Goal: Task Accomplishment & Management: Manage account settings

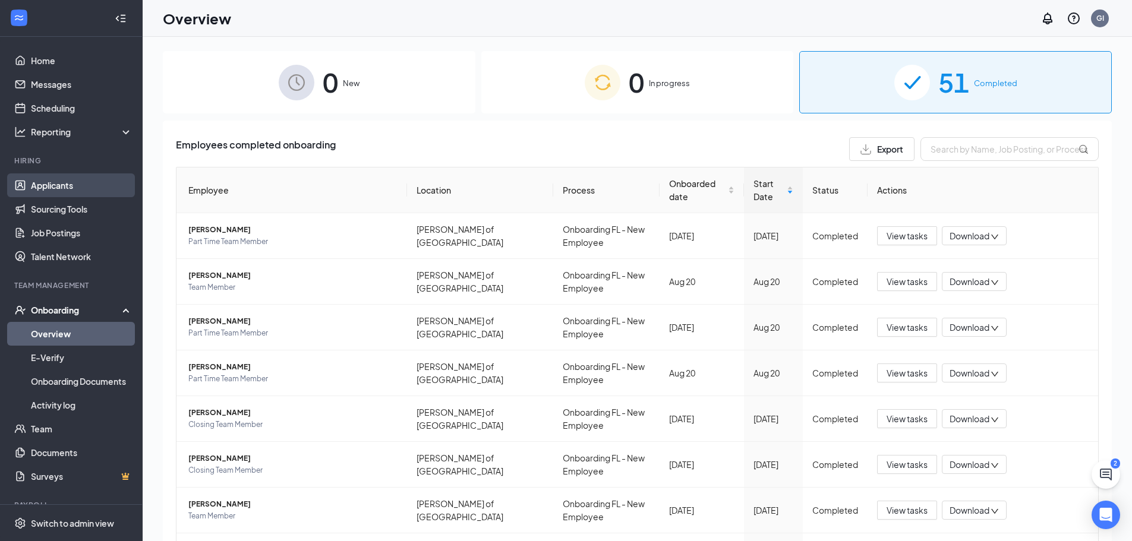
click at [60, 182] on link "Applicants" at bounding box center [82, 185] width 102 height 24
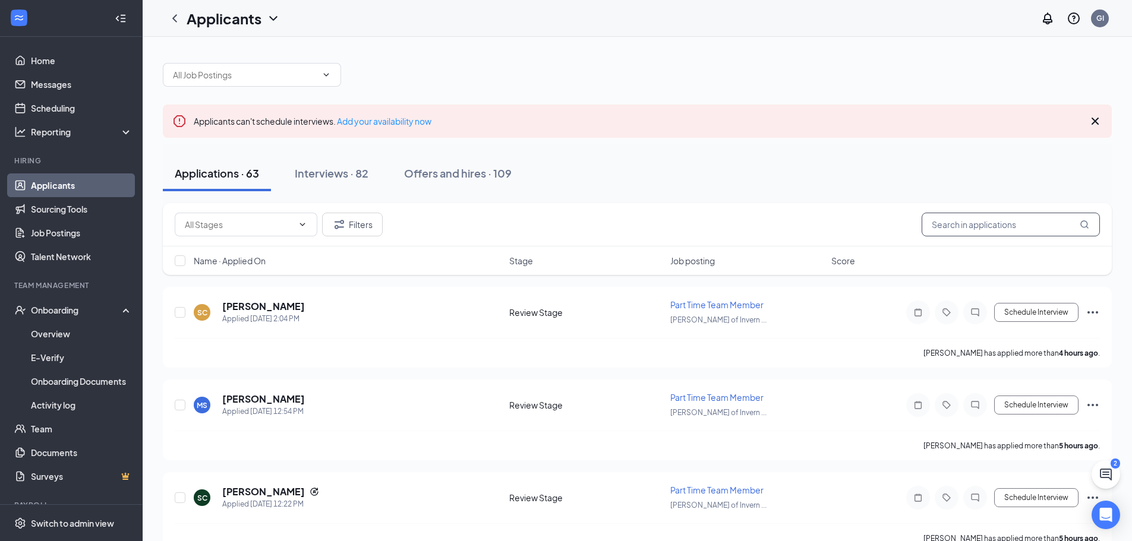
click at [1001, 227] on input "text" at bounding box center [1011, 225] width 178 height 24
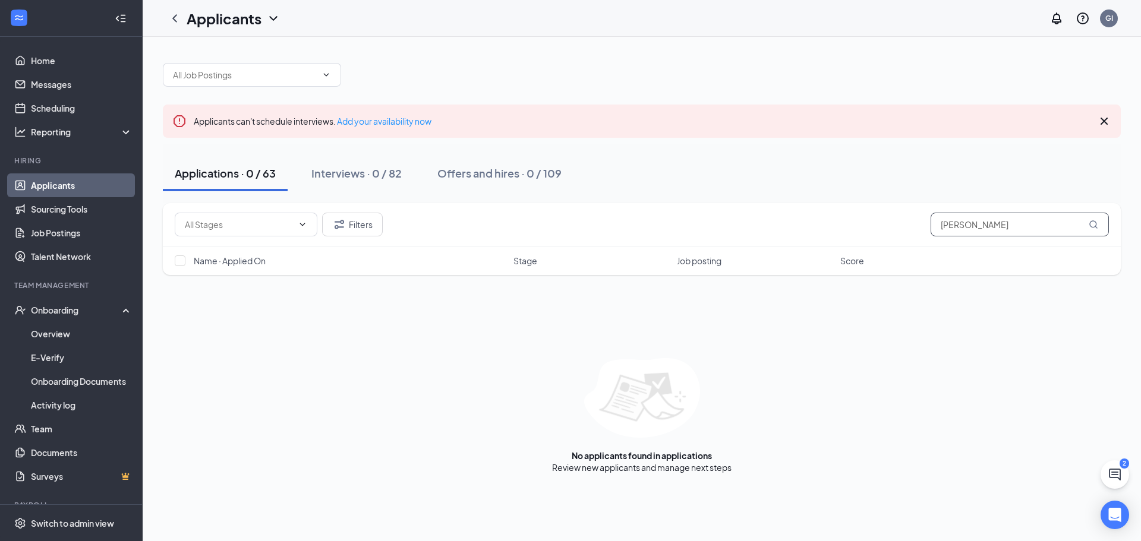
type input "[PERSON_NAME]"
click at [1111, 122] on div "Applicants can't schedule interviews. Add your availability now" at bounding box center [642, 121] width 958 height 33
click at [1108, 122] on icon "Cross" at bounding box center [1104, 121] width 14 height 14
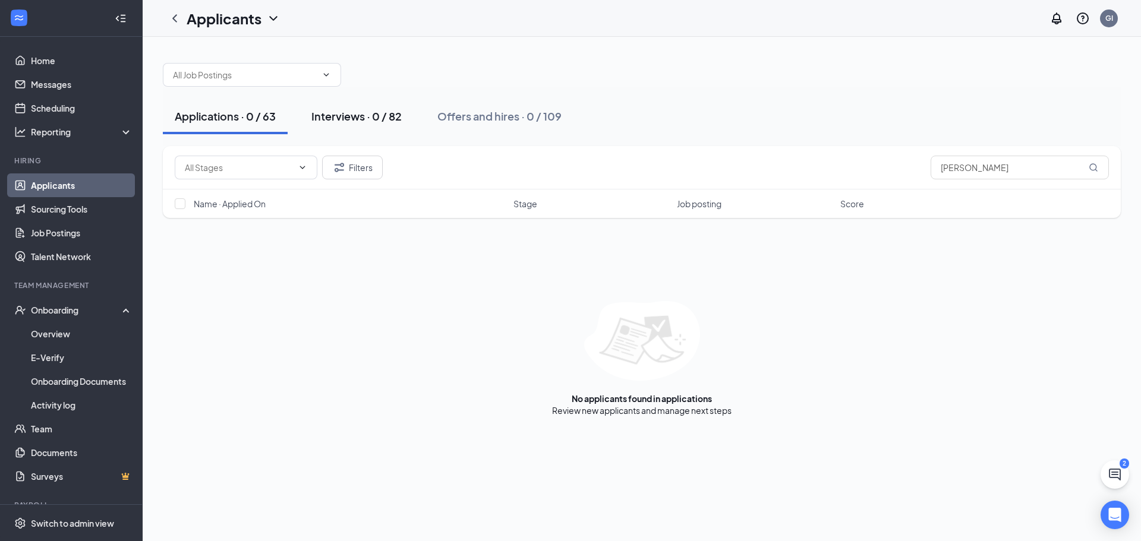
click at [358, 117] on div "Interviews · 0 / 82" at bounding box center [356, 116] width 90 height 15
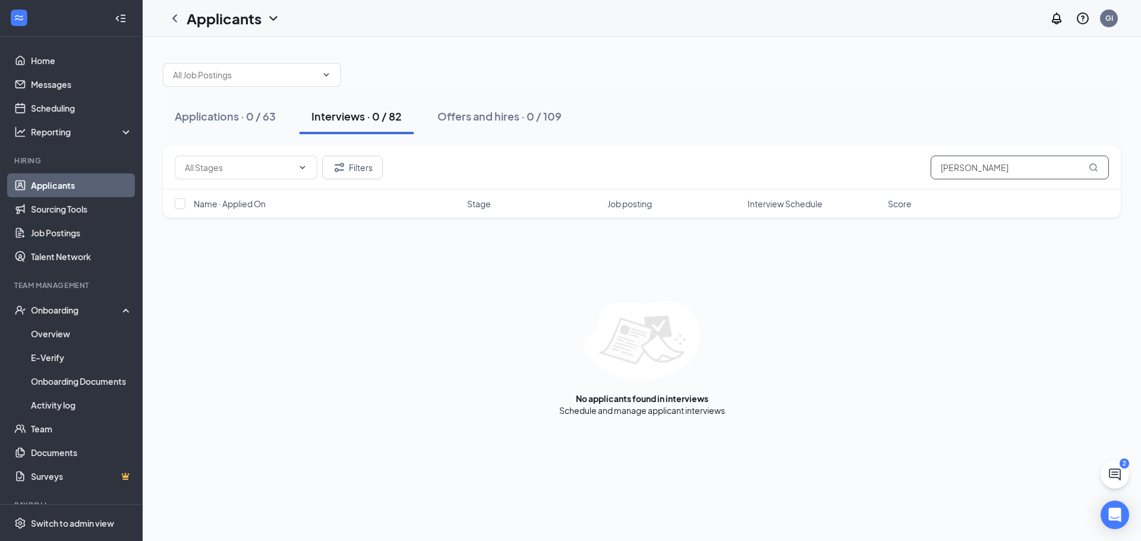
drag, startPoint x: 992, startPoint y: 172, endPoint x: 930, endPoint y: 175, distance: 61.3
click at [930, 175] on input "[PERSON_NAME]" at bounding box center [1019, 168] width 178 height 24
click at [955, 168] on input "[PERSON_NAME]" at bounding box center [1019, 168] width 178 height 24
click at [948, 169] on input "[PERSON_NAME]" at bounding box center [1019, 168] width 178 height 24
type input "[PERSON_NAME]"
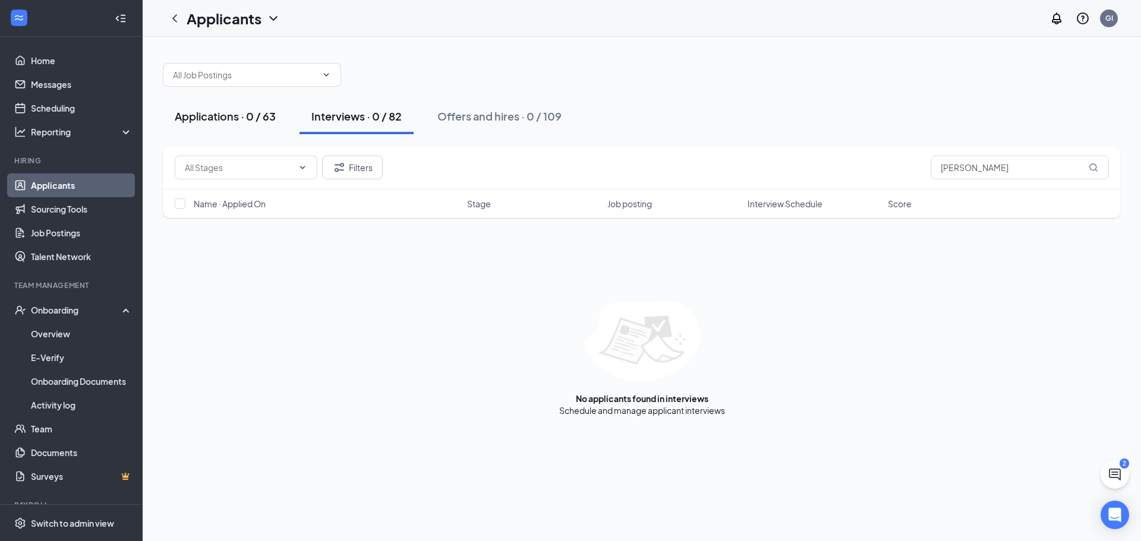
click at [249, 118] on div "Applications · 0 / 63" at bounding box center [225, 116] width 101 height 15
click at [374, 125] on button "Interviews · 0 / 82" at bounding box center [356, 117] width 114 height 36
drag, startPoint x: 962, startPoint y: 174, endPoint x: 928, endPoint y: 176, distance: 34.5
click at [928, 176] on div "Filters [PERSON_NAME]" at bounding box center [642, 168] width 934 height 24
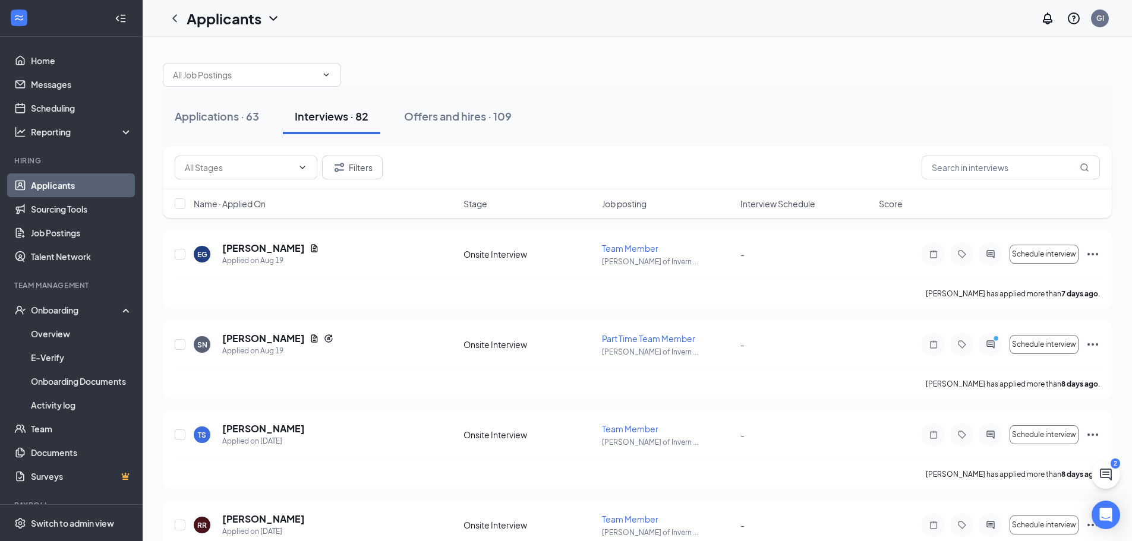
click at [610, 109] on div "Applications · 63 Interviews · 82 Offers and hires · 109" at bounding box center [637, 117] width 949 height 36
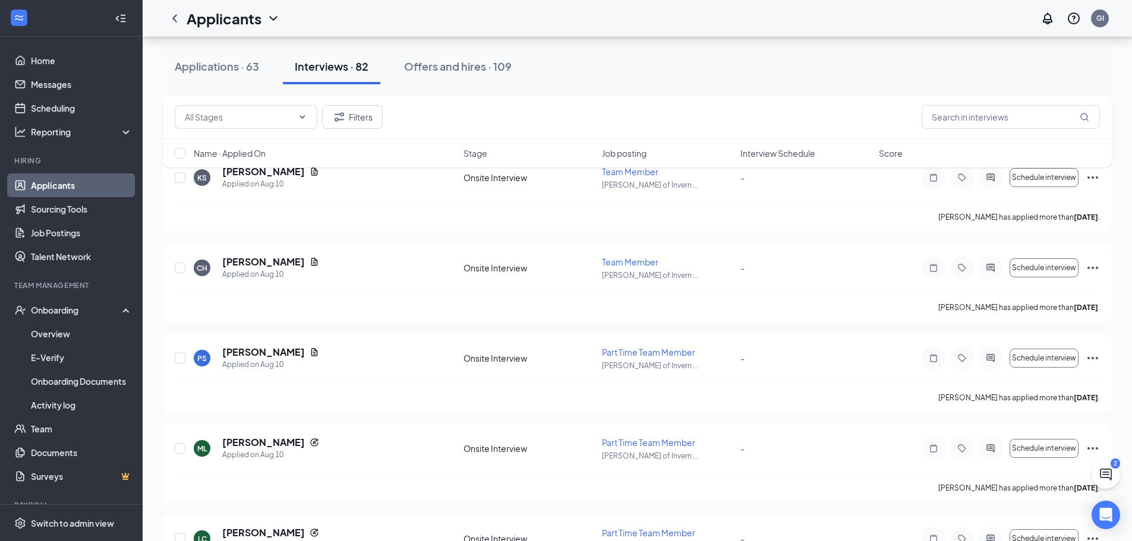
scroll to position [2258, 0]
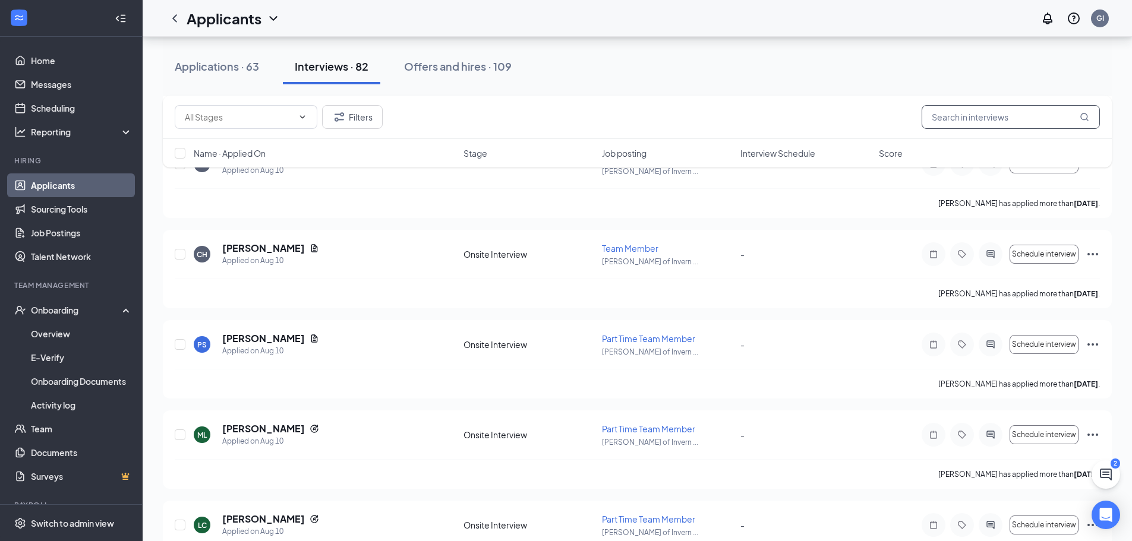
click at [971, 112] on input "text" at bounding box center [1011, 117] width 178 height 24
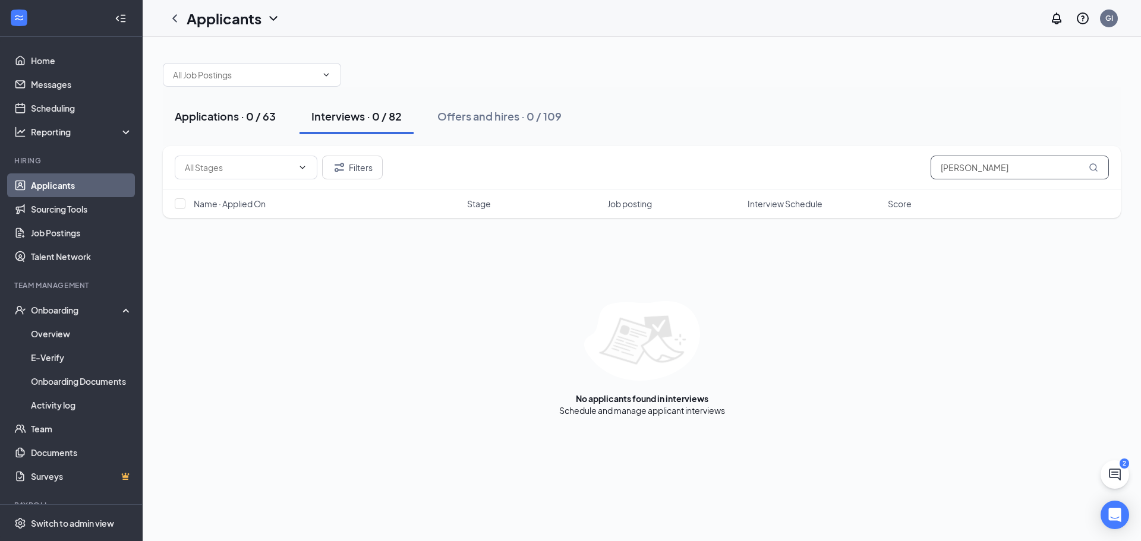
type input "[PERSON_NAME]"
click at [283, 124] on button "Applications · 0 / 63" at bounding box center [225, 117] width 125 height 36
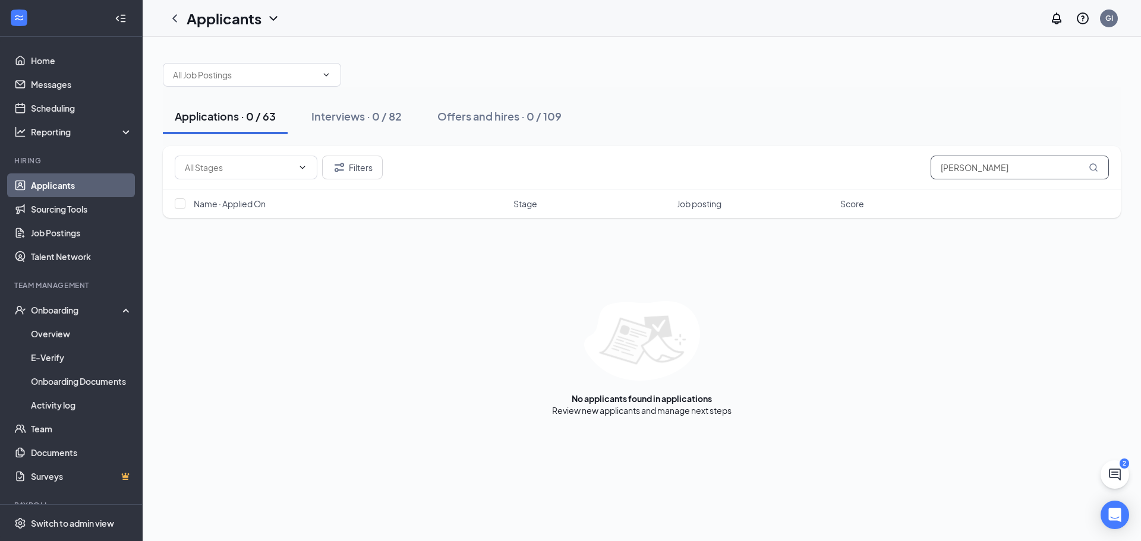
drag, startPoint x: 978, startPoint y: 176, endPoint x: 898, endPoint y: 179, distance: 80.3
click at [898, 179] on div "Filters [PERSON_NAME]" at bounding box center [642, 168] width 934 height 24
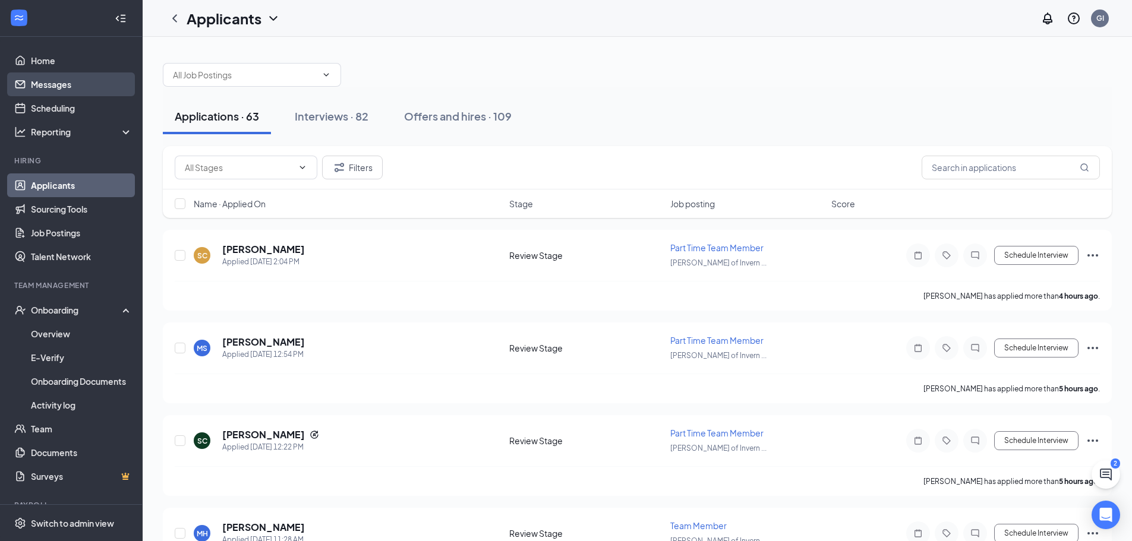
click at [75, 84] on link "Messages" at bounding box center [82, 84] width 102 height 24
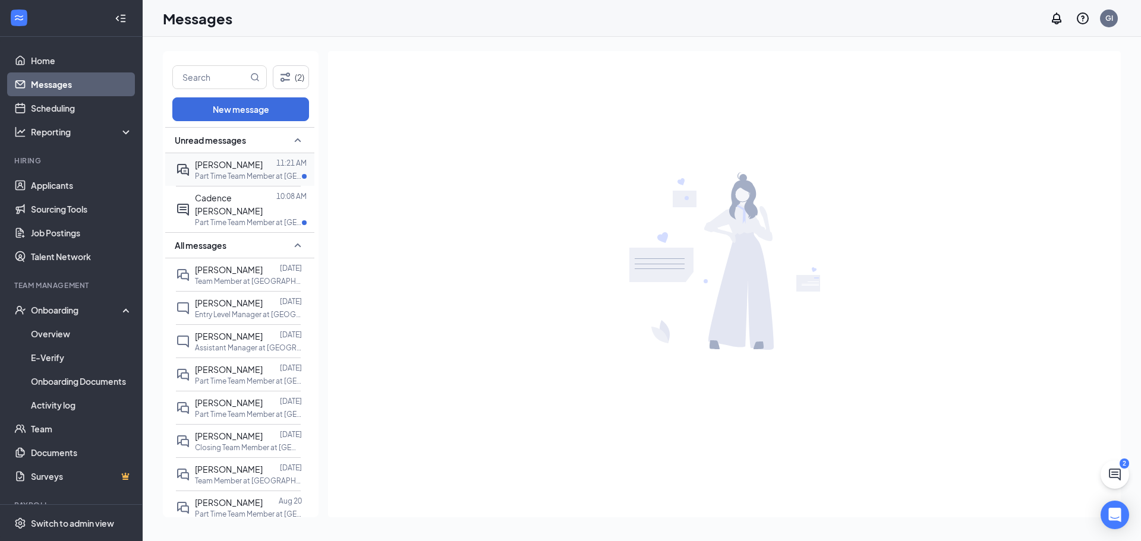
click at [241, 179] on p "Part Time Team Member at [GEOGRAPHIC_DATA][PERSON_NAME] of [GEOGRAPHIC_DATA]" at bounding box center [248, 176] width 107 height 10
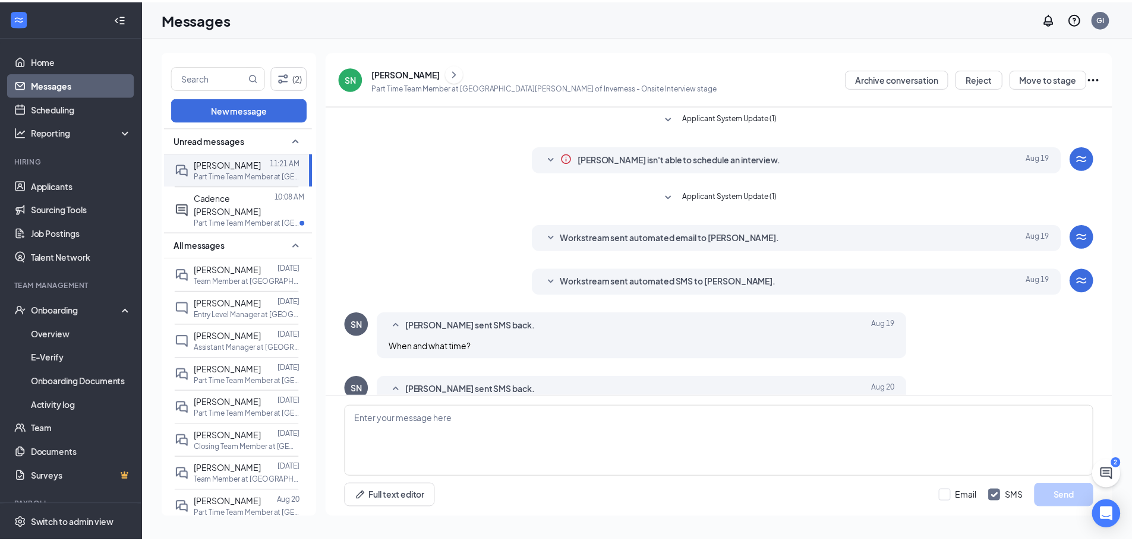
scroll to position [103, 0]
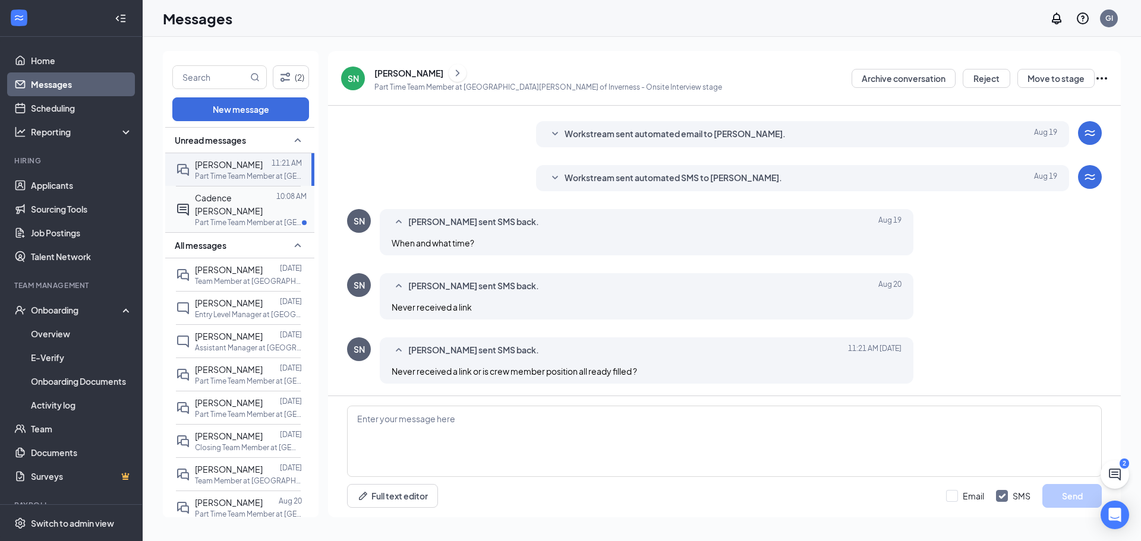
click at [235, 203] on span "Cadence [PERSON_NAME]" at bounding box center [229, 205] width 68 height 24
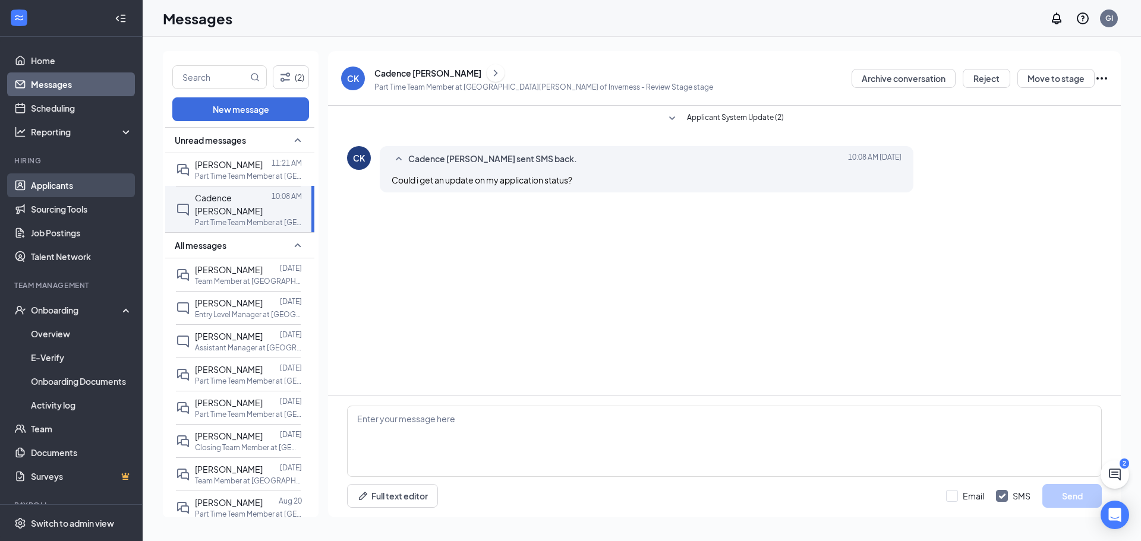
click at [67, 192] on link "Applicants" at bounding box center [82, 185] width 102 height 24
